Goal: Task Accomplishment & Management: Manage account settings

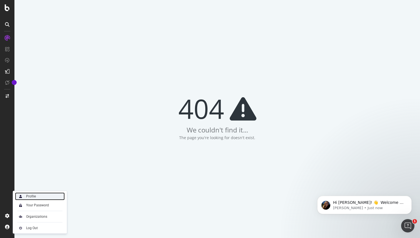
click at [41, 197] on div "Profile" at bounding box center [40, 197] width 50 height 8
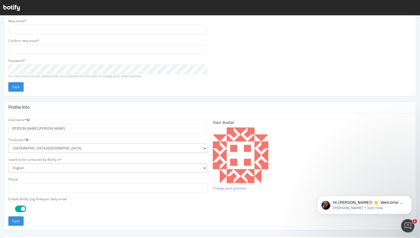
scroll to position [127, 0]
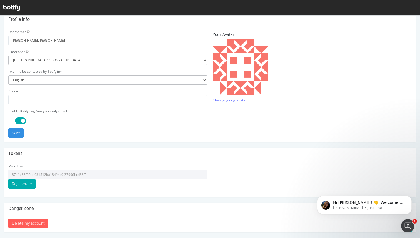
click at [39, 174] on input "87a1e33f66bd931512ba18494c0f37996bcd33f5" at bounding box center [107, 174] width 199 height 9
click at [12, 6] on icon at bounding box center [11, 8] width 16 height 6
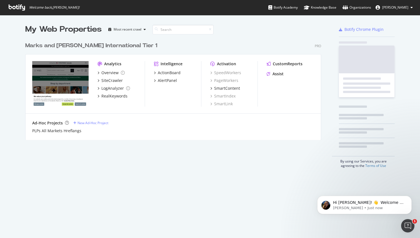
scroll to position [105, 301]
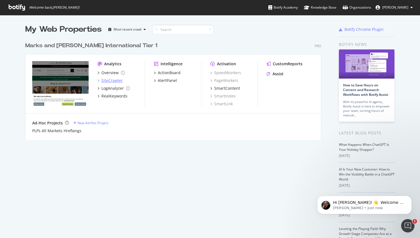
click at [116, 79] on div "SiteCrawler" at bounding box center [111, 81] width 21 height 6
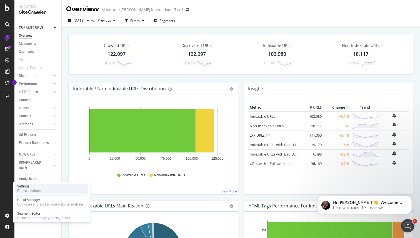
click at [39, 189] on div "Project settings" at bounding box center [28, 191] width 23 height 4
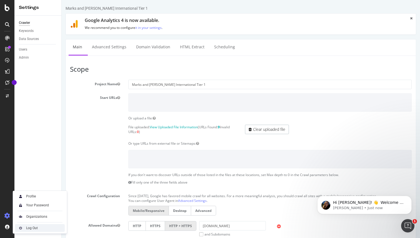
click at [23, 231] on img at bounding box center [20, 228] width 7 height 7
